Goal: Navigation & Orientation: Find specific page/section

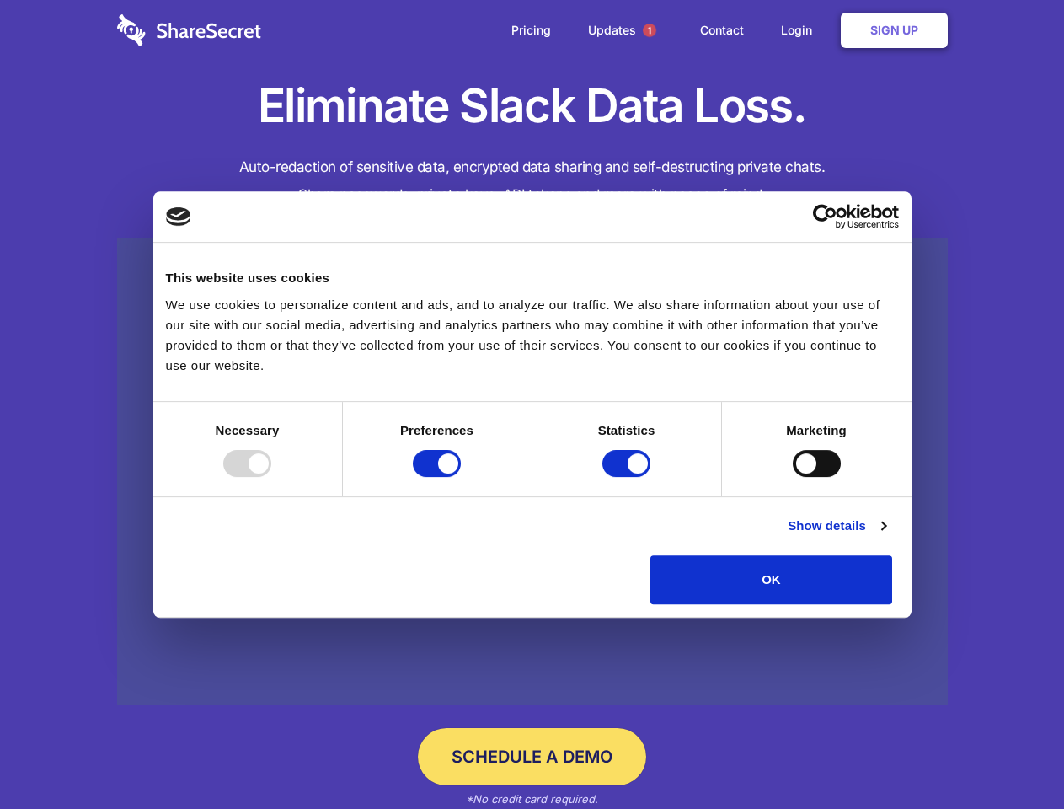
click at [271, 477] on div at bounding box center [247, 463] width 48 height 27
click at [461, 477] on input "Preferences" at bounding box center [437, 463] width 48 height 27
checkbox input "false"
click at [628, 477] on input "Statistics" at bounding box center [626, 463] width 48 height 27
checkbox input "false"
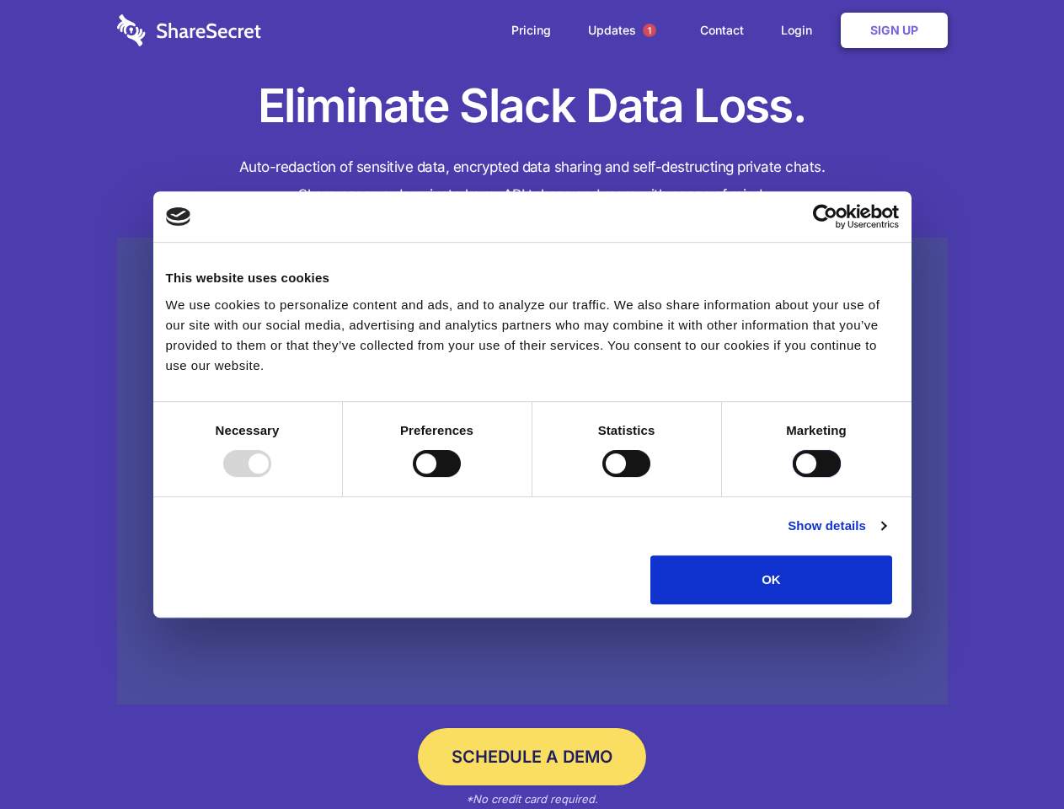
click at [793, 477] on input "Marketing" at bounding box center [817, 463] width 48 height 27
checkbox input "true"
click at [885, 536] on link "Show details" at bounding box center [837, 526] width 98 height 20
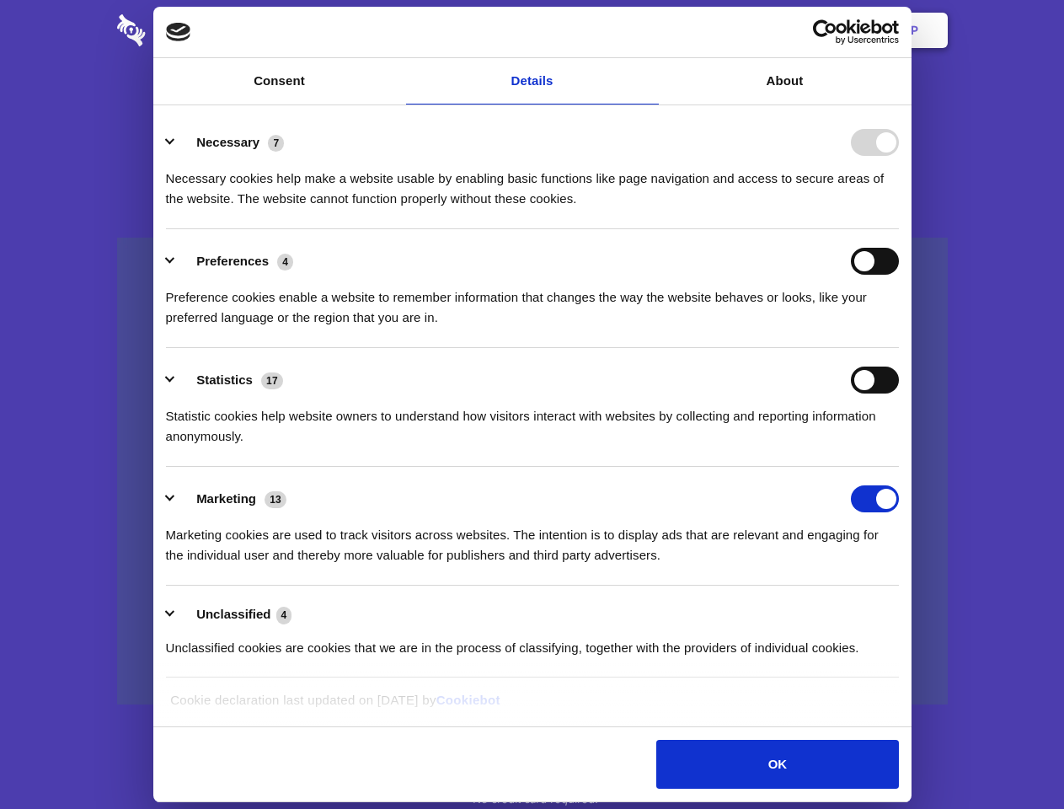
click at [899, 229] on li "Necessary 7 Necessary cookies help make a website usable by enabling basic func…" at bounding box center [532, 169] width 733 height 119
click at [649, 30] on span "1" at bounding box center [649, 30] width 13 height 13
